Goal: Information Seeking & Learning: Learn about a topic

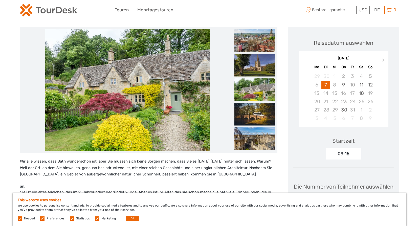
scroll to position [51, 0]
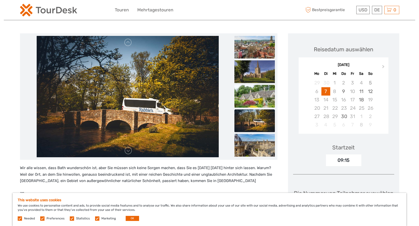
click at [249, 101] on img at bounding box center [254, 96] width 40 height 23
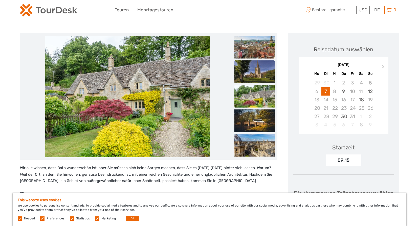
click at [252, 76] on img at bounding box center [254, 71] width 40 height 23
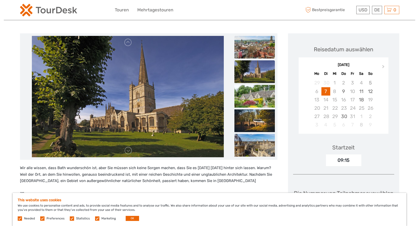
click at [262, 53] on img at bounding box center [254, 47] width 40 height 23
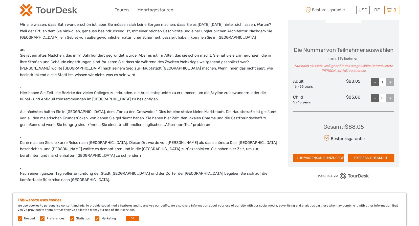
scroll to position [202, 0]
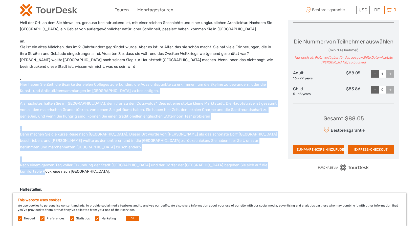
drag, startPoint x: 30, startPoint y: 164, endPoint x: 7, endPoint y: 85, distance: 82.8
click at [7, 85] on div "Region / Startet in/von: Bath Reisemethode: Minibus / Auto 8 hours 45 Minuten A…" at bounding box center [209, 183] width 411 height 771
drag, startPoint x: 7, startPoint y: 85, endPoint x: 51, endPoint y: 103, distance: 47.6
copy div "Hier haben Sie Zeit, die Bezirke der vielen Colleges zu erkunden, die Aussichts…"
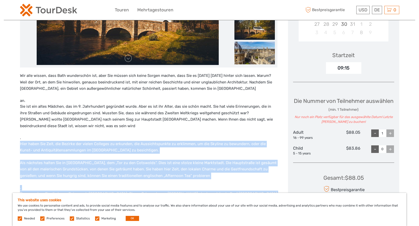
scroll to position [126, 0]
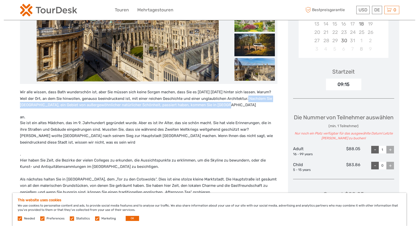
drag, startPoint x: 239, startPoint y: 98, endPoint x: 265, endPoint y: 104, distance: 26.8
click at [265, 104] on p "Wir alle wissen, dass Bath wunderschön ist, aber Sie müssen sich keine Sorgen m…" at bounding box center [148, 98] width 257 height 19
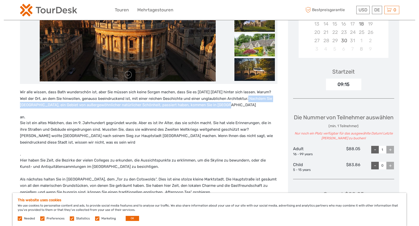
copy p "Nachdem Sie North Wessex Downs, ein Gebiet von außergewöhnlicher natürlicher Sc…"
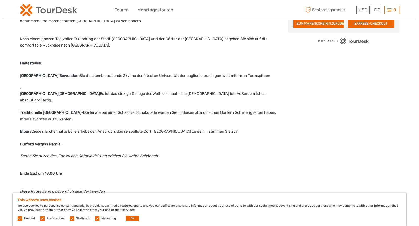
scroll to position [328, 0]
drag, startPoint x: 84, startPoint y: 66, endPoint x: 77, endPoint y: 66, distance: 7.3
drag, startPoint x: 77, startPoint y: 66, endPoint x: 243, endPoint y: 178, distance: 200.6
click at [243, 188] on p "Diese Route kann gelegentlich geändert werden" at bounding box center [148, 191] width 257 height 7
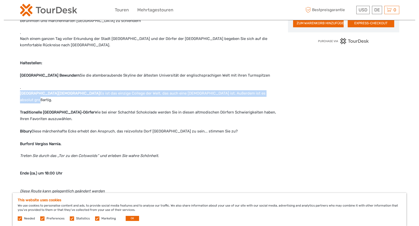
drag, startPoint x: 19, startPoint y: 85, endPoint x: 257, endPoint y: 88, distance: 238.5
click at [257, 88] on div "Region / Startet in/von: Bath Reisemethode: Minibus / Auto 8 hours 45 Minuten A…" at bounding box center [209, 57] width 411 height 771
drag, startPoint x: 257, startPoint y: 88, endPoint x: 241, endPoint y: 86, distance: 16.6
copy p "Great Hall of Christ Church College Es ist das einzige College der Welt, das au…"
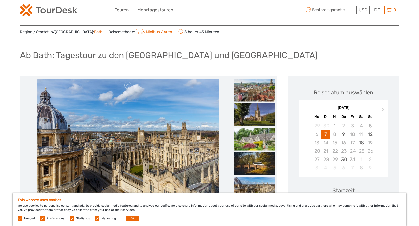
scroll to position [0, 0]
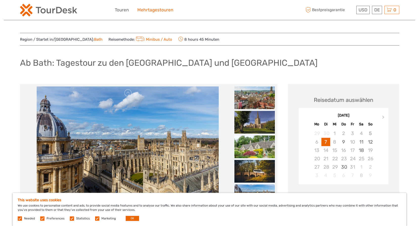
click at [155, 11] on link "Mehrtagestouren" at bounding box center [155, 9] width 36 height 7
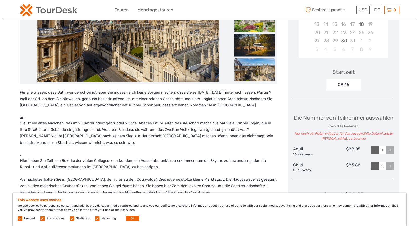
scroll to position [126, 0]
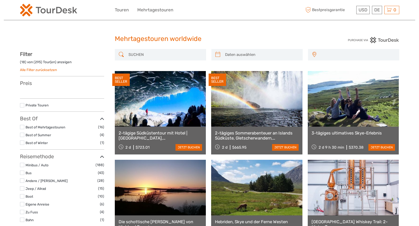
select select
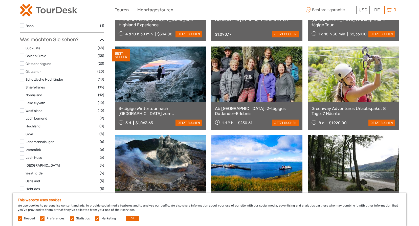
scroll to position [202, 0]
